Goal: Task Accomplishment & Management: Use online tool/utility

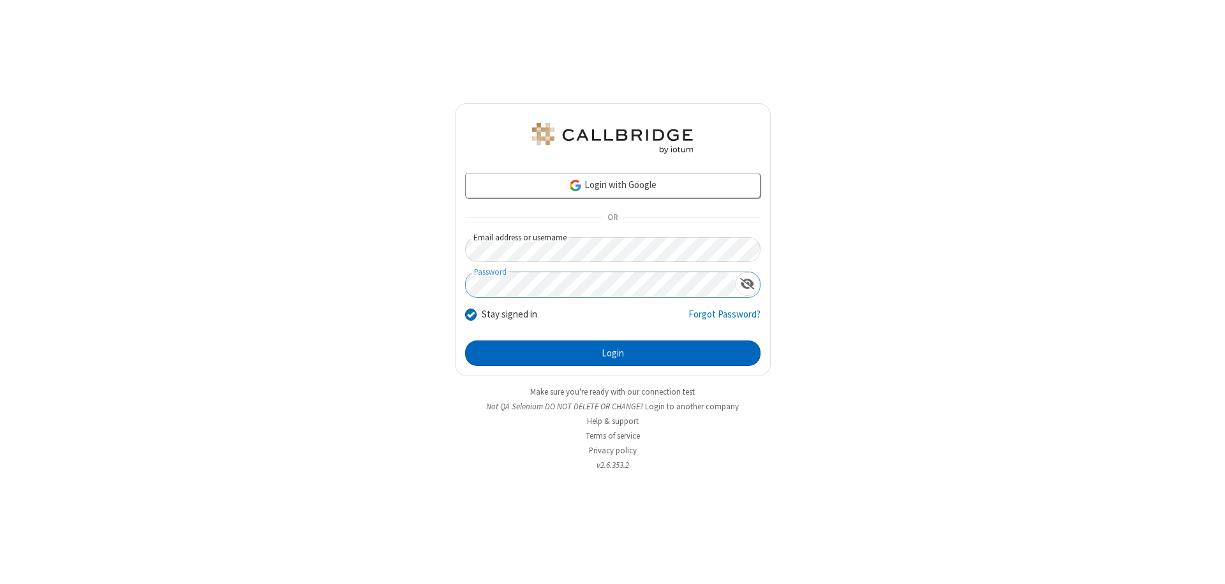
click at [612, 353] on button "Login" at bounding box center [612, 354] width 295 height 26
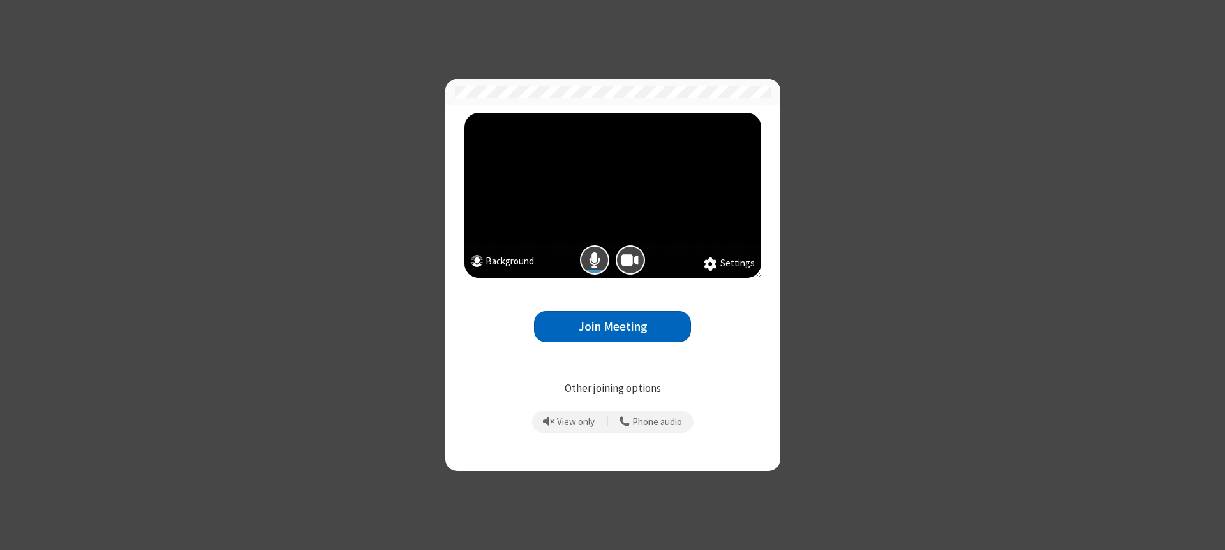
click at [612, 327] on button "Join Meeting" at bounding box center [612, 326] width 157 height 31
